Goal: Task Accomplishment & Management: Manage account settings

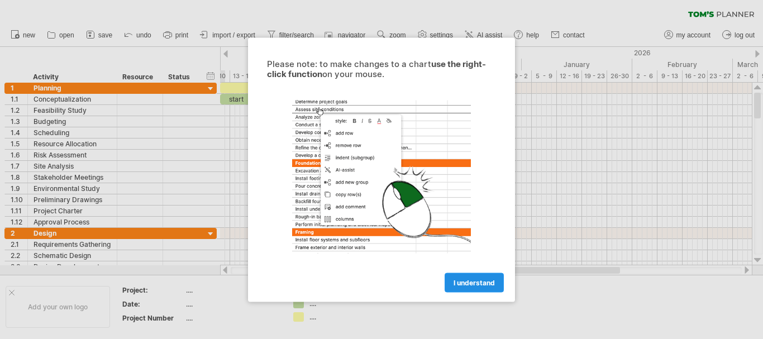
click at [465, 281] on span "I understand" at bounding box center [474, 282] width 41 height 8
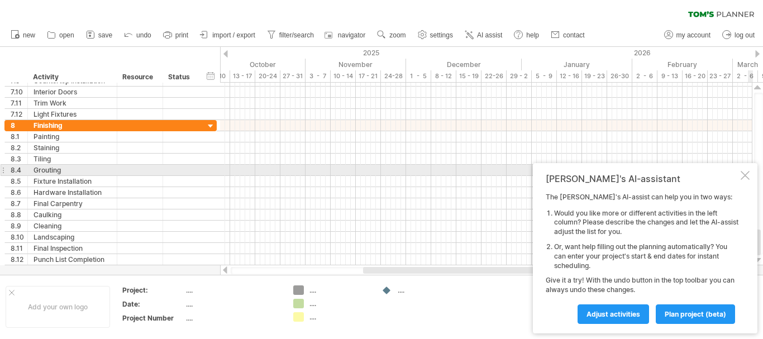
click at [743, 175] on div at bounding box center [745, 175] width 9 height 9
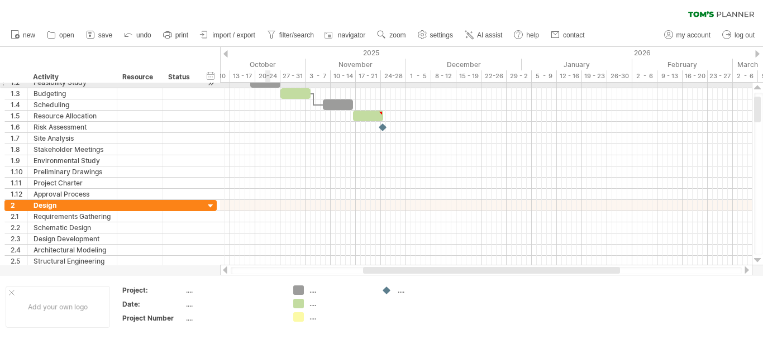
click at [268, 88] on div at bounding box center [486, 93] width 532 height 11
click at [217, 39] on link "import / export" at bounding box center [227, 35] width 61 height 15
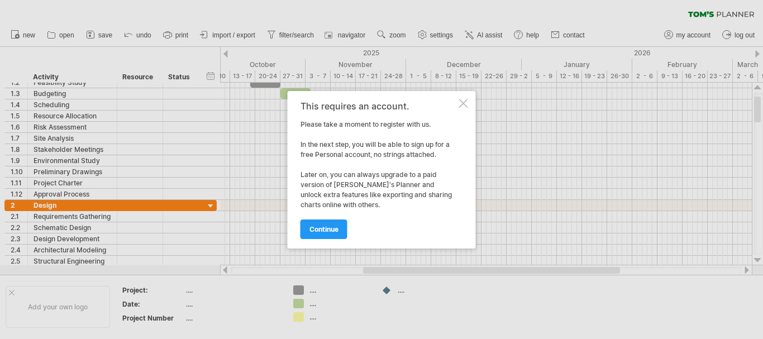
click at [461, 105] on div at bounding box center [463, 103] width 9 height 9
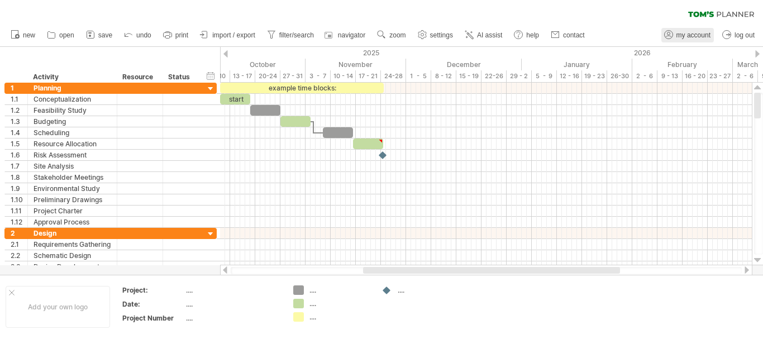
click at [698, 33] on span "my account" at bounding box center [693, 35] width 34 height 8
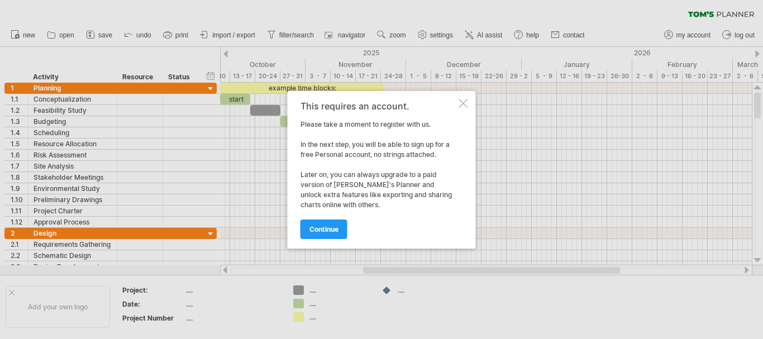
click at [469, 97] on div "This requires an account. Please take a moment to register with us. In the next…" at bounding box center [382, 170] width 188 height 158
click at [466, 101] on div at bounding box center [463, 103] width 9 height 9
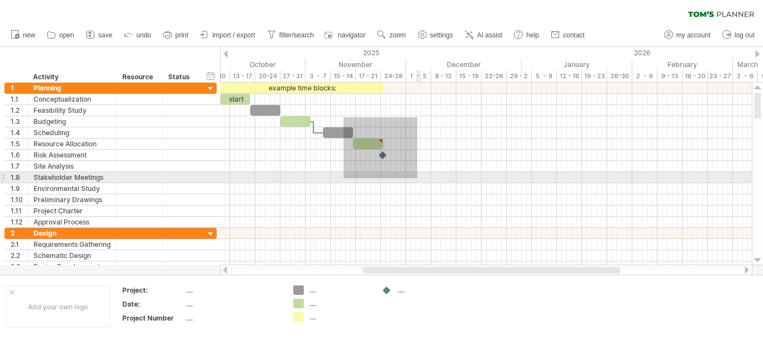
drag, startPoint x: 347, startPoint y: 122, endPoint x: 417, endPoint y: 178, distance: 89.8
click at [417, 178] on div at bounding box center [486, 155] width 532 height 145
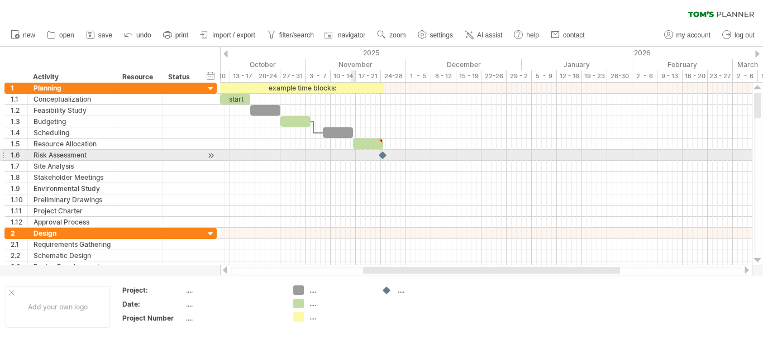
click at [352, 158] on div at bounding box center [486, 155] width 532 height 11
click at [274, 151] on div at bounding box center [486, 155] width 532 height 11
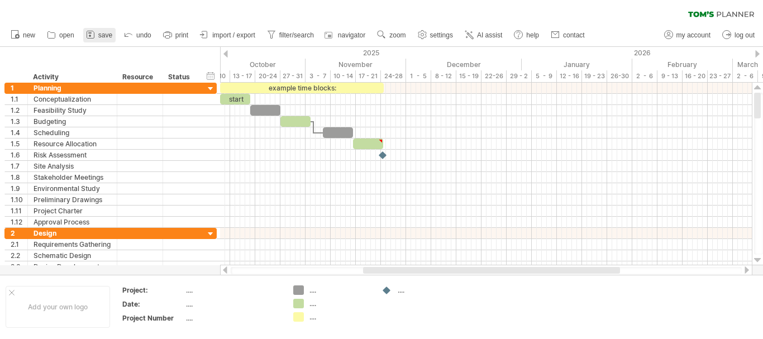
click at [104, 31] on link "save" at bounding box center [99, 35] width 32 height 15
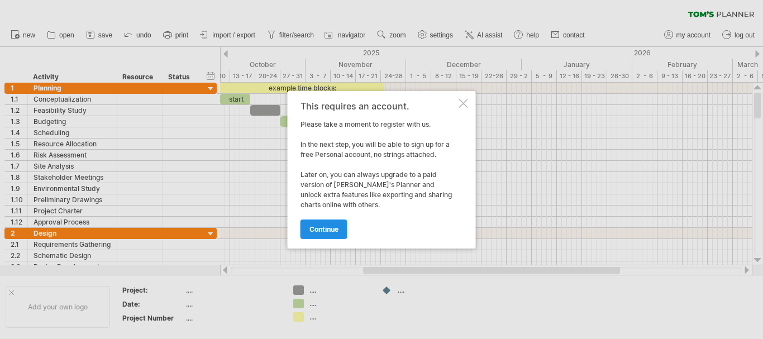
click at [337, 225] on span "continue" at bounding box center [323, 229] width 29 height 8
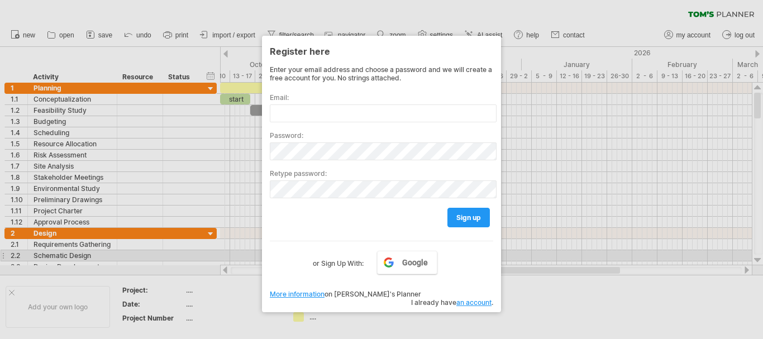
drag, startPoint x: 620, startPoint y: 256, endPoint x: 563, endPoint y: 256, distance: 57.0
click at [619, 256] on div at bounding box center [381, 169] width 763 height 339
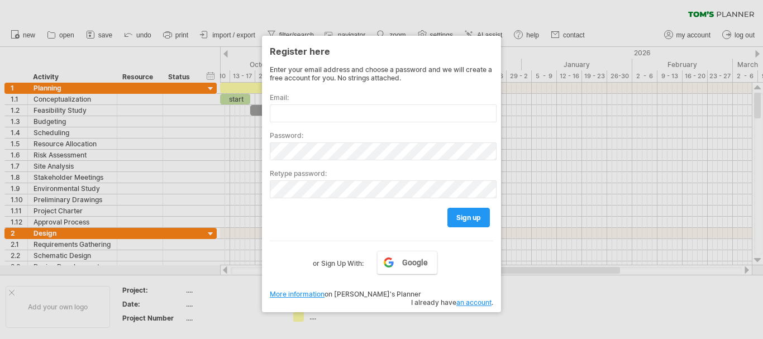
drag, startPoint x: 415, startPoint y: 324, endPoint x: 392, endPoint y: 311, distance: 26.7
click at [411, 321] on div at bounding box center [381, 169] width 763 height 339
drag, startPoint x: 376, startPoint y: 308, endPoint x: 456, endPoint y: 293, distance: 81.4
click at [456, 293] on div "Trying to reach [DOMAIN_NAME] Connected again... 0% clear filter new 1" at bounding box center [381, 169] width 763 height 339
click at [473, 298] on link "an account" at bounding box center [473, 302] width 35 height 8
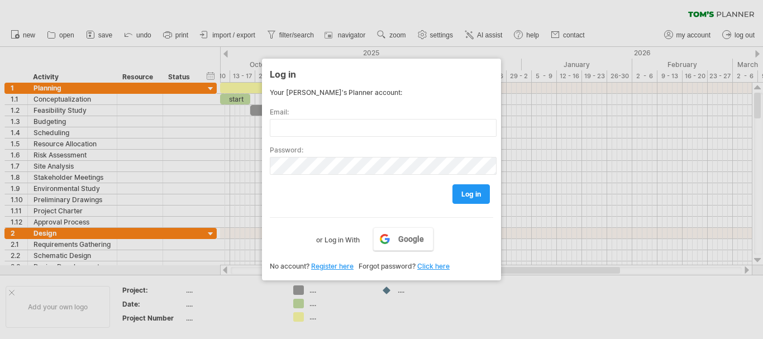
click at [534, 264] on div at bounding box center [381, 169] width 763 height 339
click at [426, 267] on link "Click here" at bounding box center [433, 266] width 32 height 8
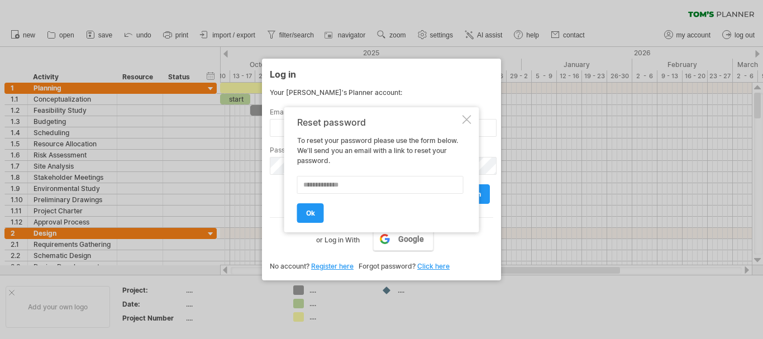
click at [561, 207] on div at bounding box center [381, 169] width 763 height 339
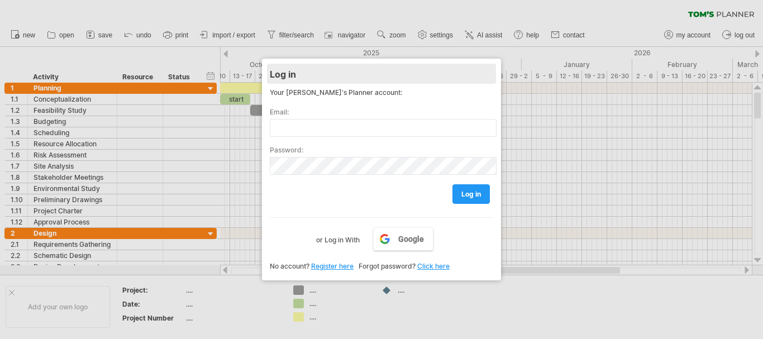
click at [459, 77] on div "Log in" at bounding box center [381, 74] width 223 height 20
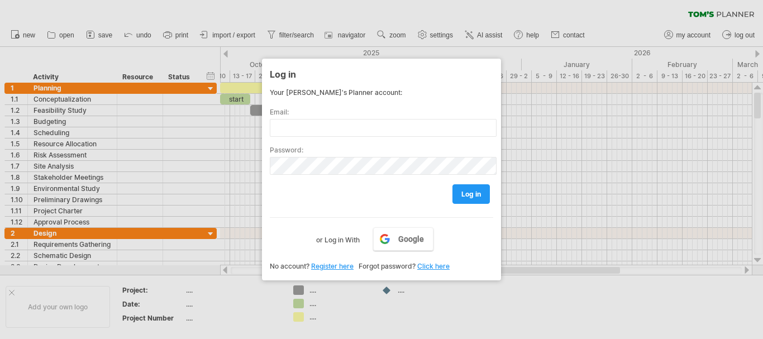
click at [536, 2] on div at bounding box center [381, 169] width 763 height 339
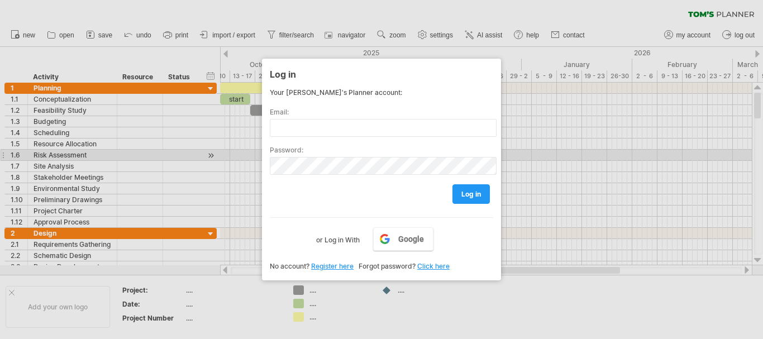
click at [576, 159] on div at bounding box center [381, 169] width 763 height 339
